Goal: Transaction & Acquisition: Book appointment/travel/reservation

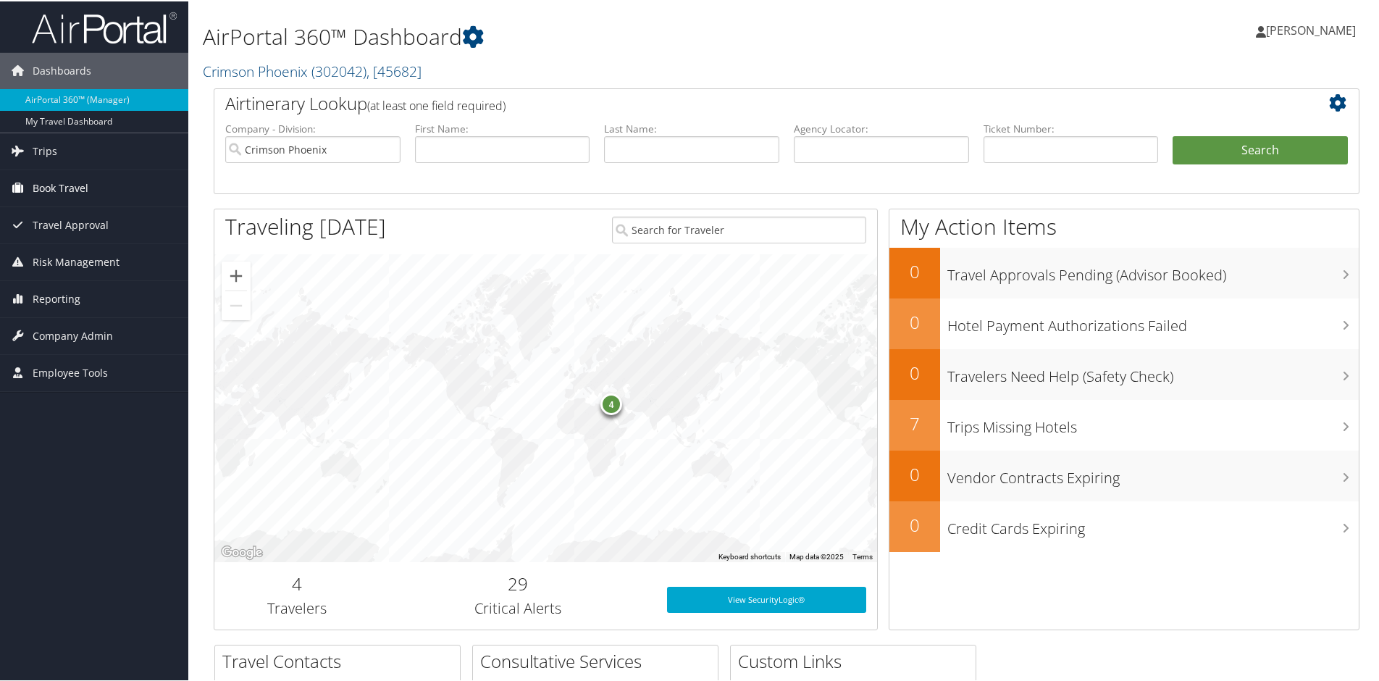
click at [57, 188] on span "Book Travel" at bounding box center [61, 187] width 56 height 36
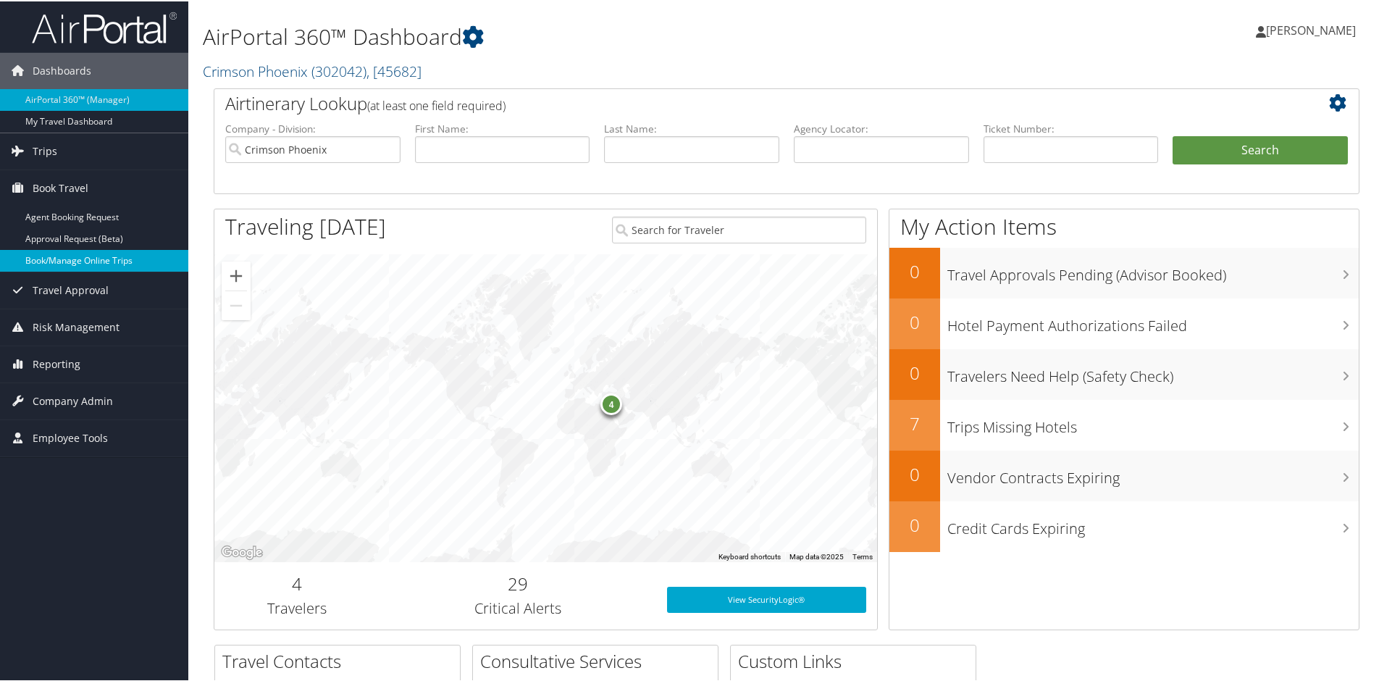
click at [51, 256] on link "Book/Manage Online Trips" at bounding box center [94, 259] width 188 height 22
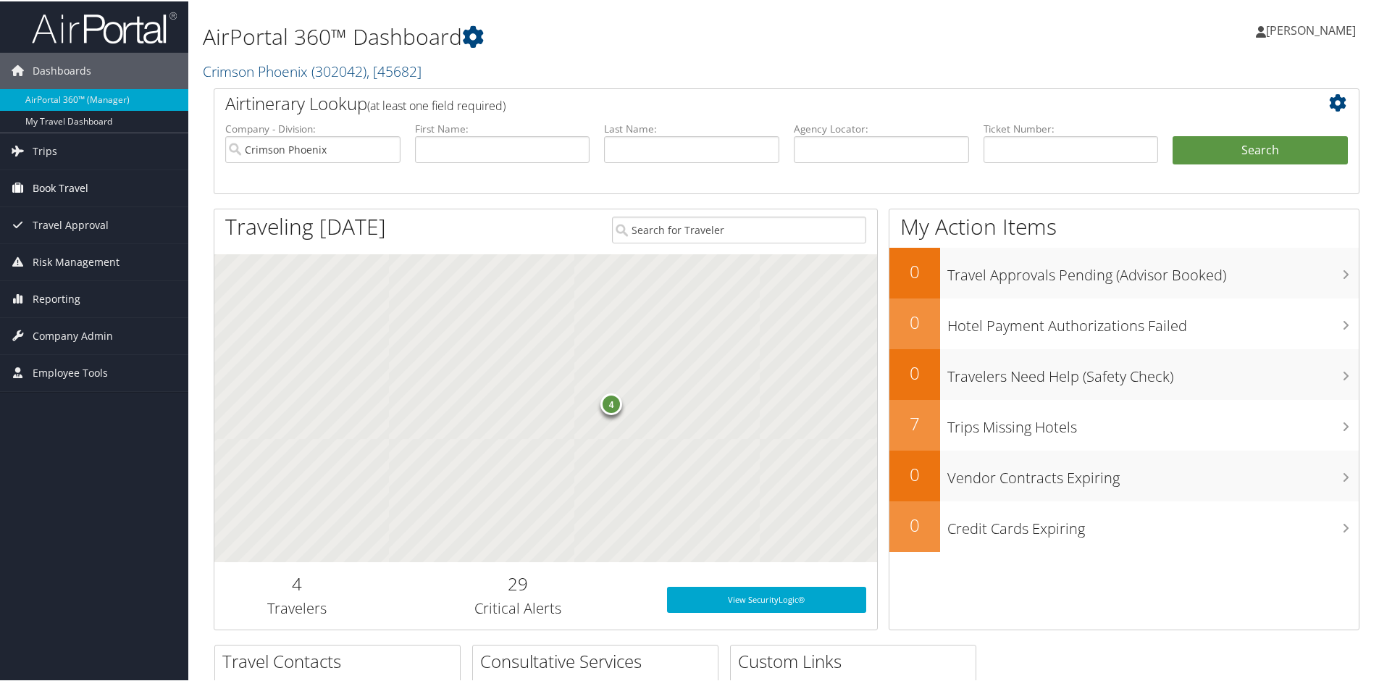
click at [25, 181] on icon at bounding box center [18, 186] width 22 height 22
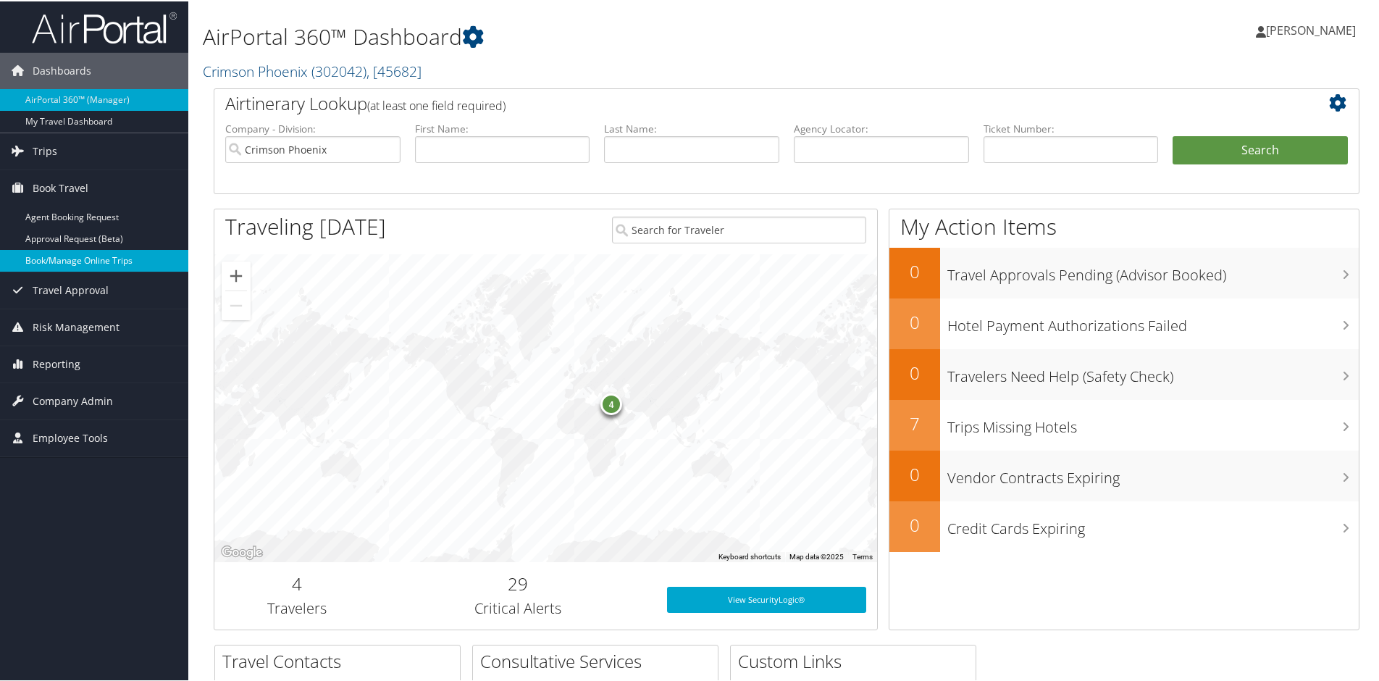
click at [94, 261] on link "Book/Manage Online Trips" at bounding box center [94, 259] width 188 height 22
